Goal: Transaction & Acquisition: Book appointment/travel/reservation

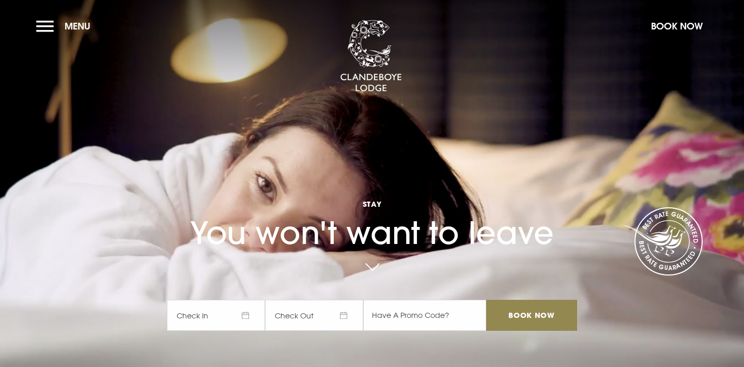
click at [244, 314] on span "Check In" at bounding box center [216, 315] width 98 height 31
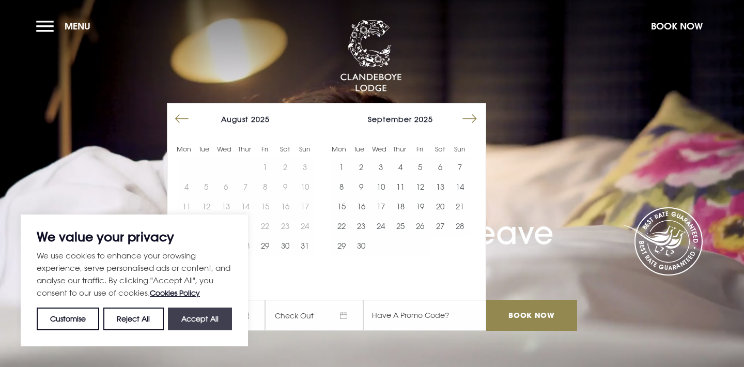
click at [194, 319] on button "Accept All" at bounding box center [200, 318] width 64 height 23
checkbox input "true"
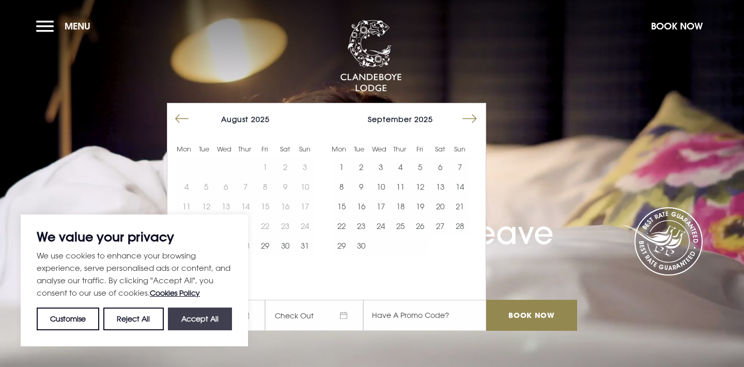
checkbox input "true"
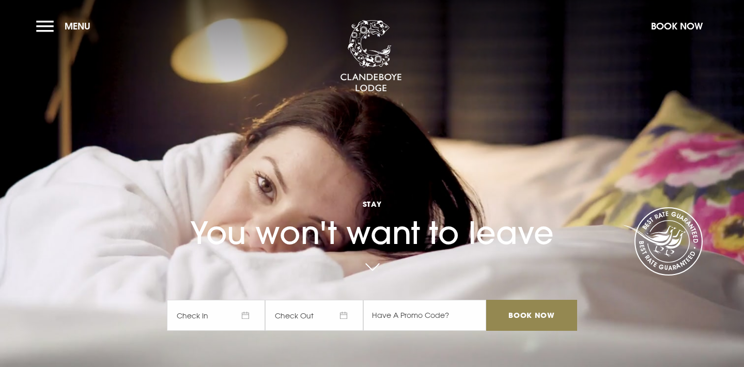
click at [244, 314] on span "Check In" at bounding box center [216, 315] width 98 height 31
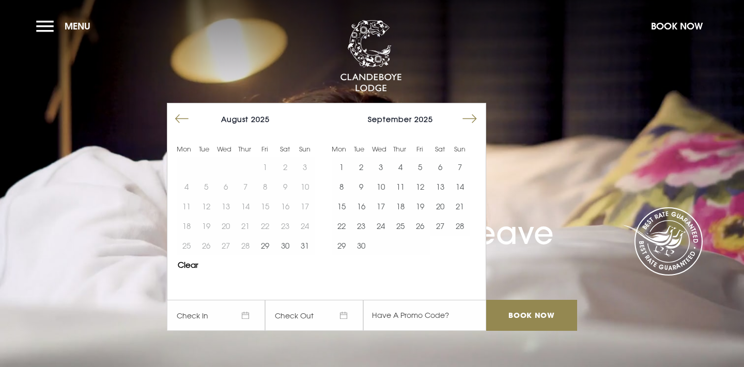
click at [472, 115] on button "Move forward to switch to the next month." at bounding box center [470, 119] width 20 height 20
click at [437, 180] on button "11" at bounding box center [440, 187] width 20 height 20
click at [455, 181] on button "12" at bounding box center [460, 187] width 20 height 20
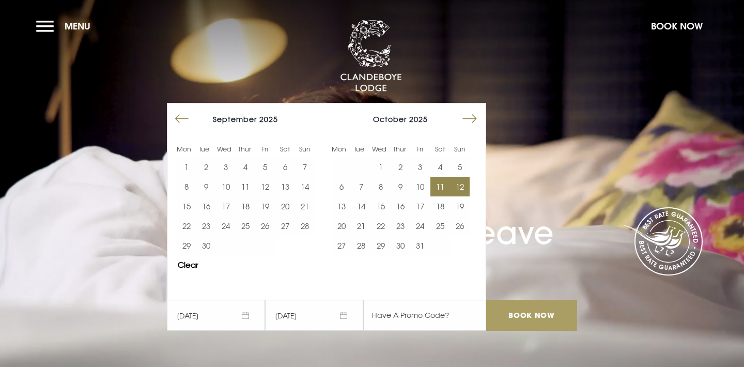
click at [526, 314] on input "Book Now" at bounding box center [531, 315] width 91 height 31
